Goal: Find specific page/section

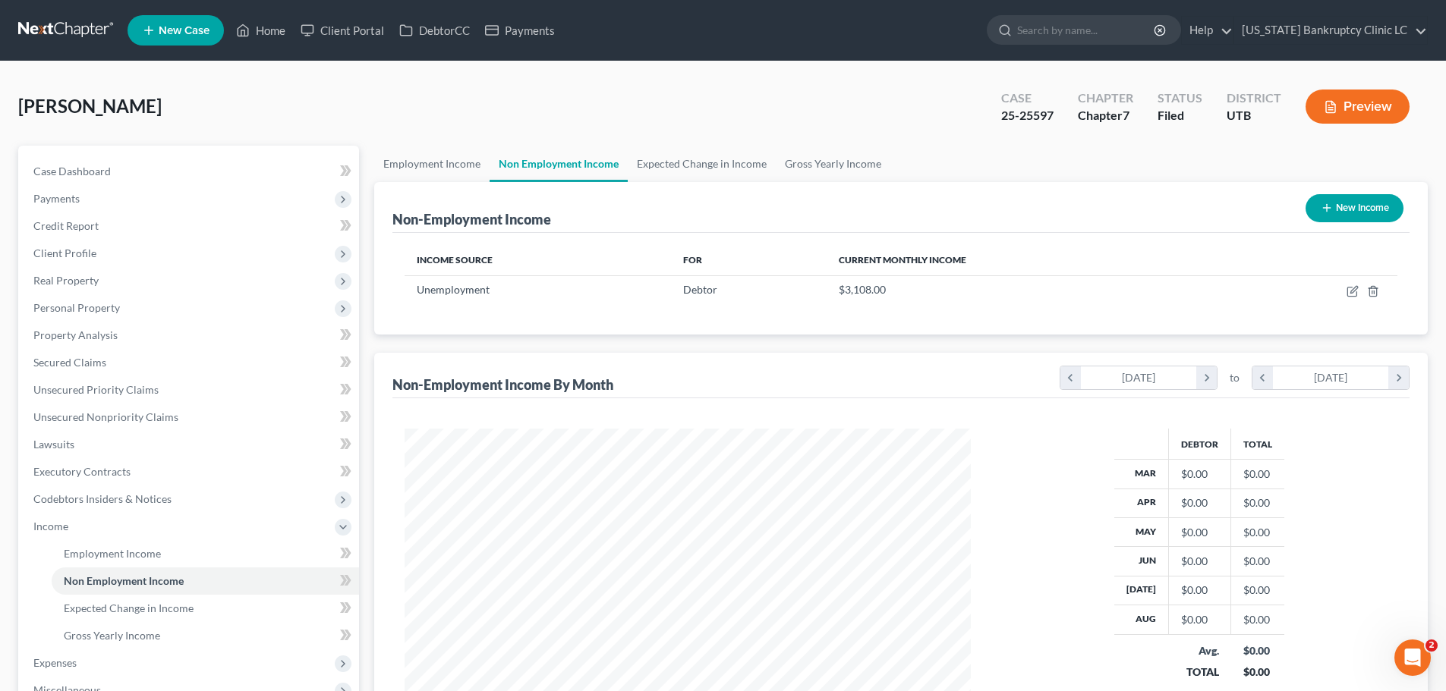
scroll to position [283, 597]
click at [278, 33] on link "Home" at bounding box center [260, 30] width 65 height 27
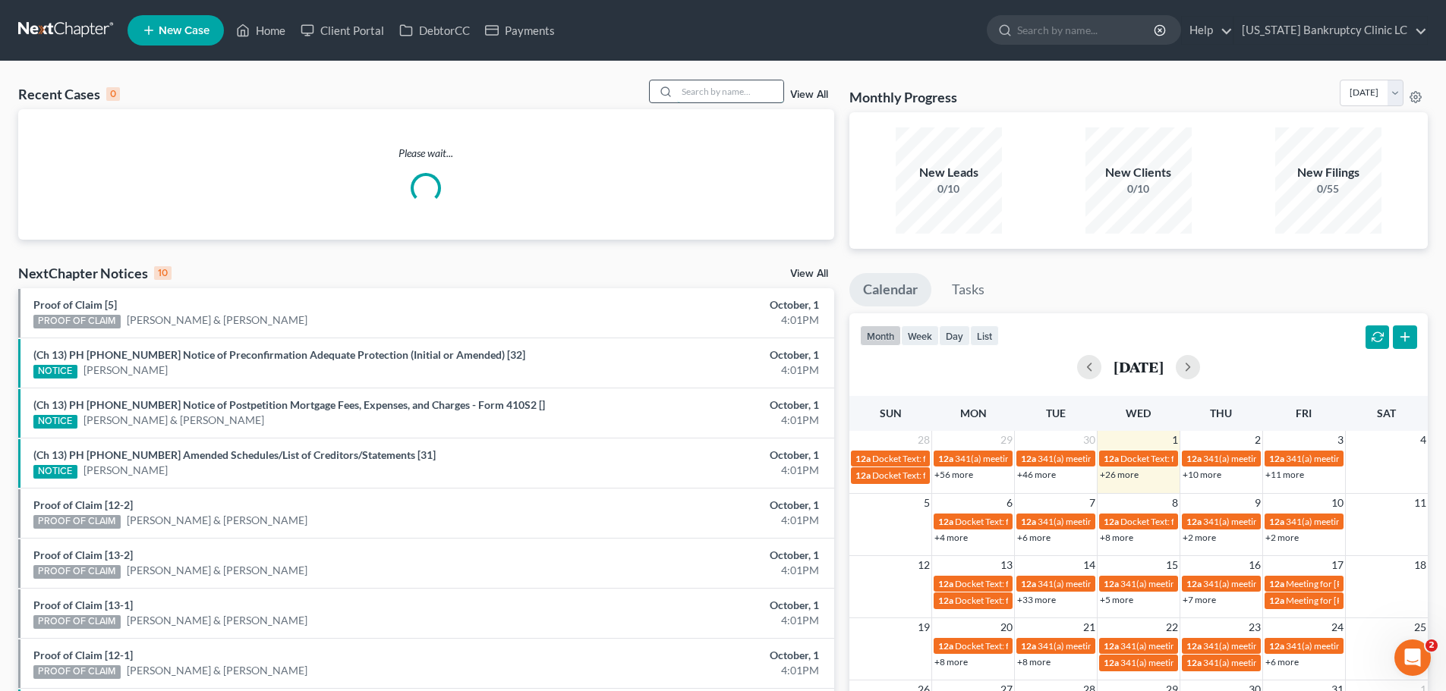
click at [709, 96] on input "search" at bounding box center [730, 91] width 106 height 22
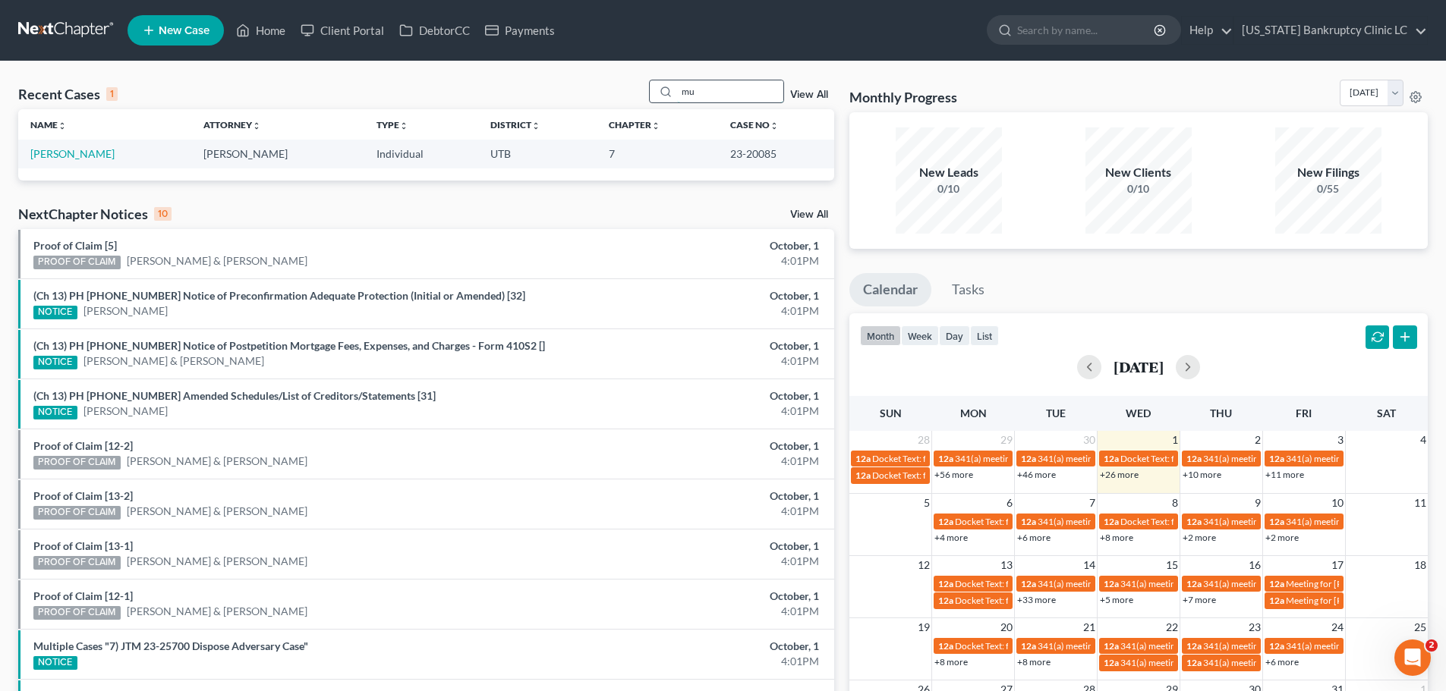
type input "m"
